Goal: Task Accomplishment & Management: Manage account settings

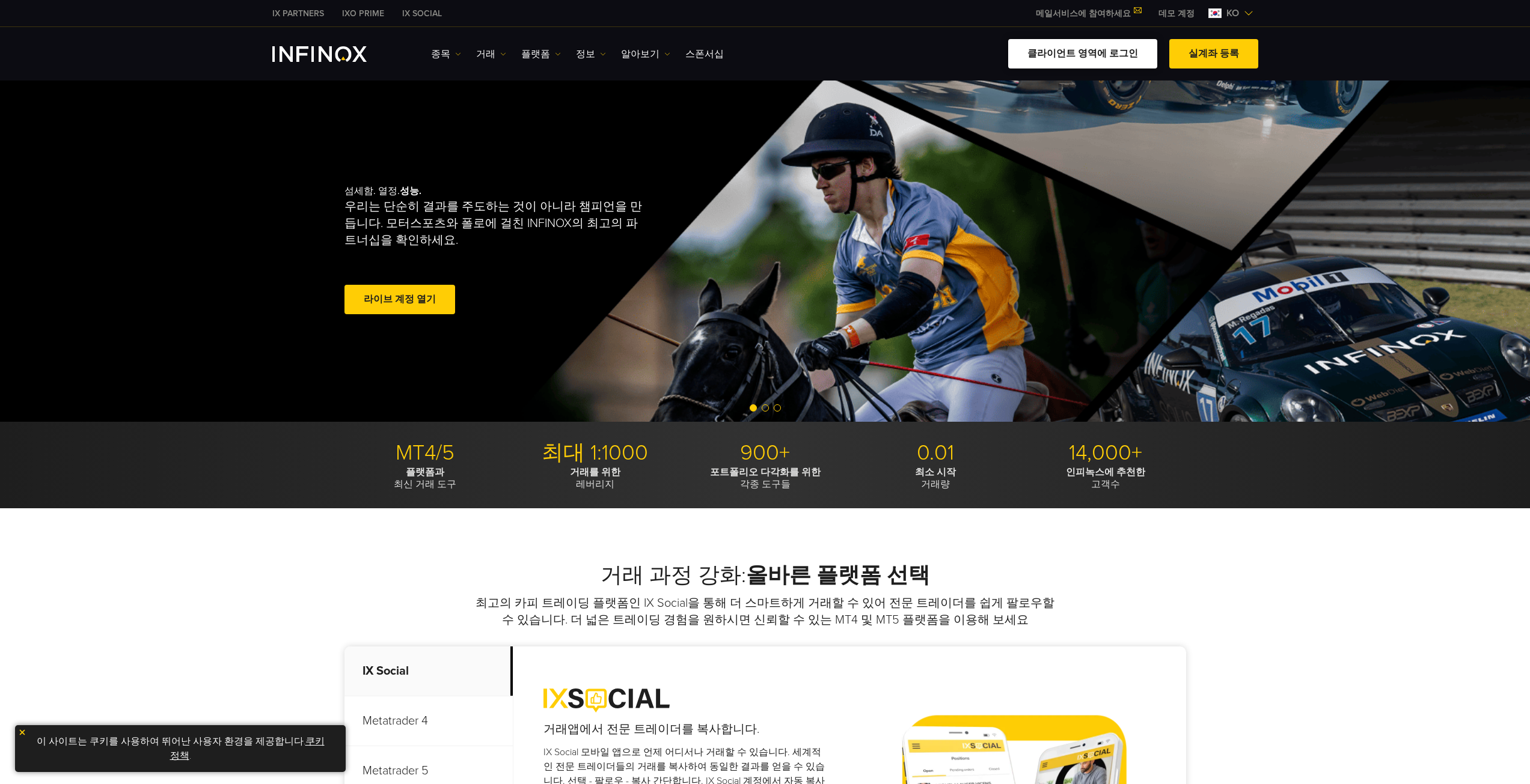
click at [1074, 52] on link "클라이언트 영역에 로그인" at bounding box center [1082, 53] width 149 height 29
click at [409, 301] on link "라이브 계정 열기" at bounding box center [399, 299] width 110 height 29
click at [410, 296] on link "라이브 계정 열기" at bounding box center [399, 299] width 110 height 29
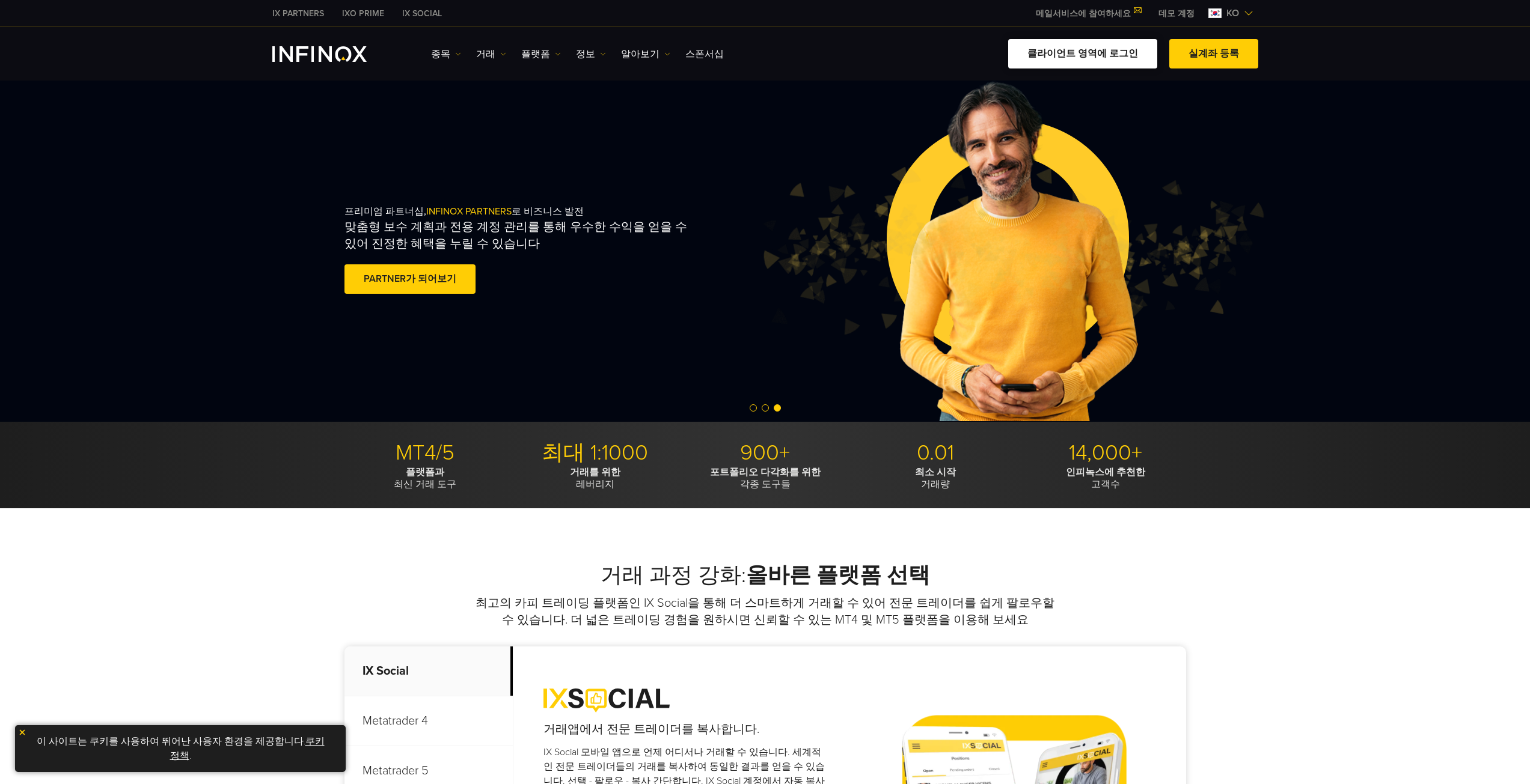
click at [1113, 52] on link "클라이언트 영역에 로그인" at bounding box center [1082, 53] width 149 height 29
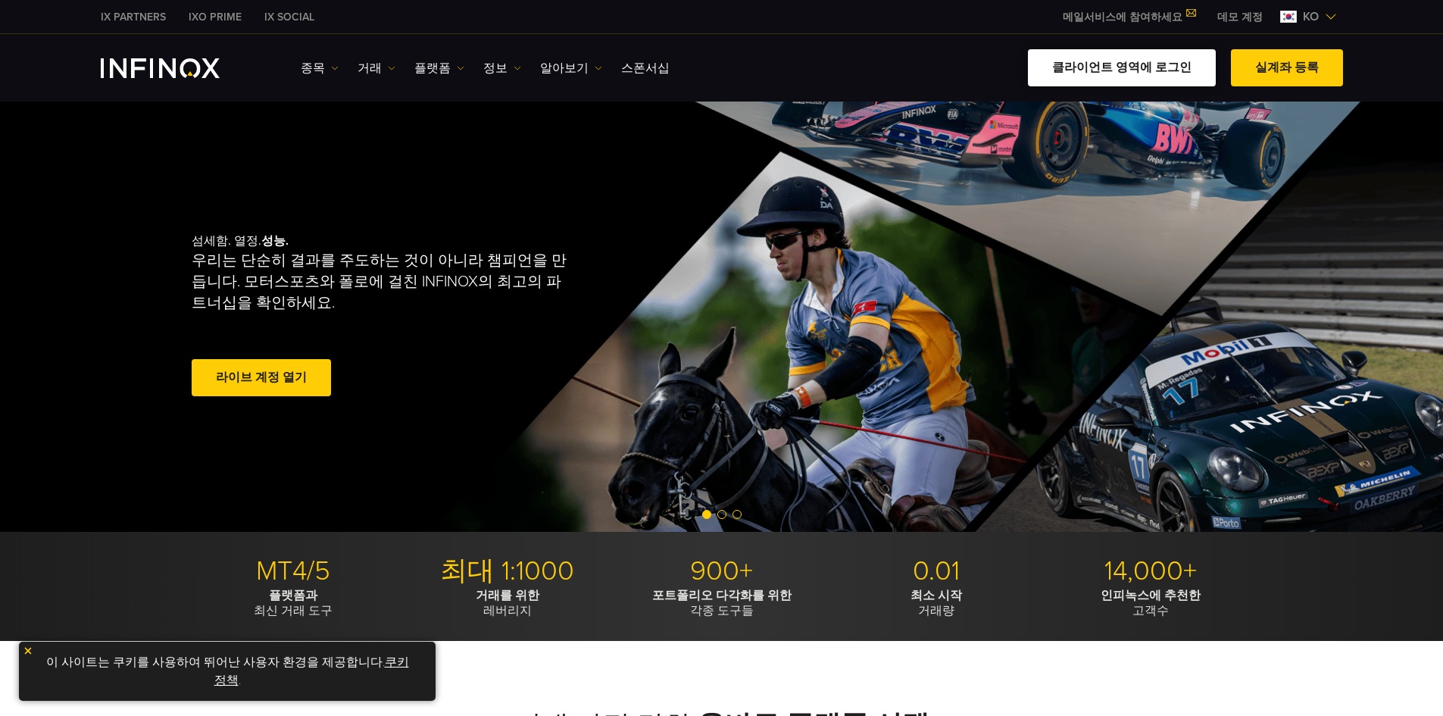
click at [1117, 65] on link "클라이언트 영역에 로그인" at bounding box center [1122, 67] width 188 height 37
click at [1112, 67] on link "클라이언트 영역에 로그인" at bounding box center [1122, 67] width 188 height 37
